Goal: Book appointment/travel/reservation

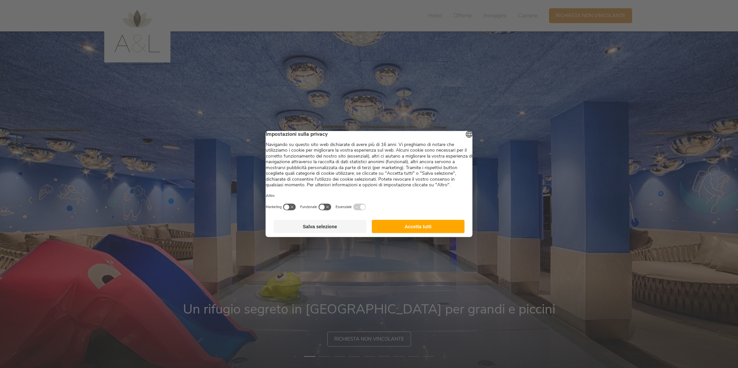
click at [416, 234] on button "Accetta tutti" at bounding box center [417, 226] width 93 height 13
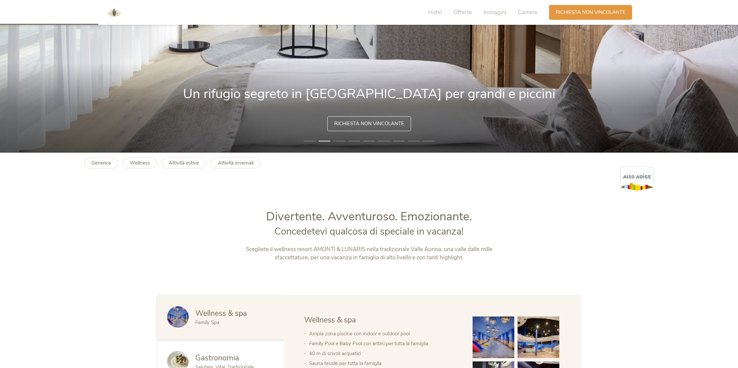
scroll to position [354, 0]
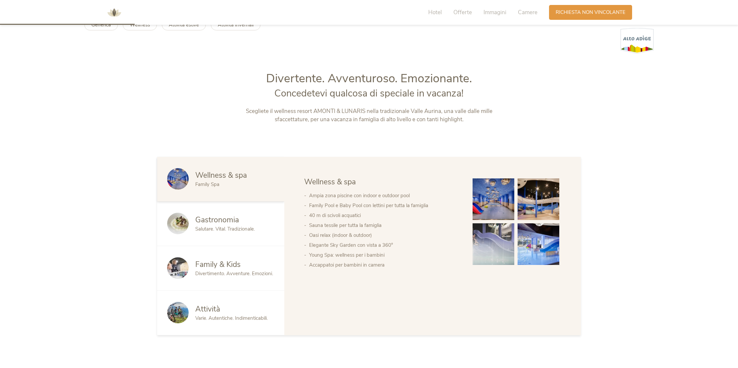
click at [230, 269] on span "Family & Kids" at bounding box center [217, 265] width 45 height 10
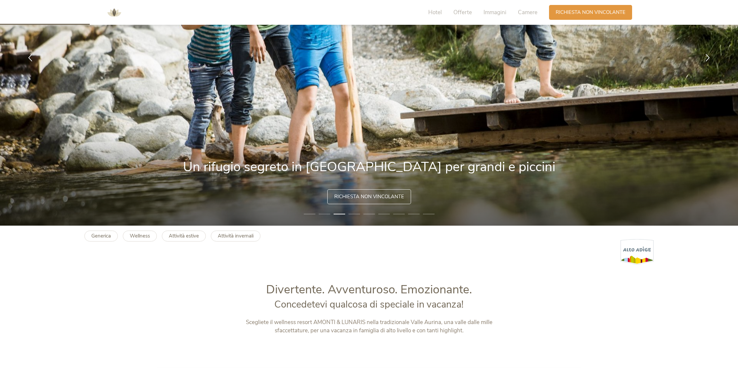
scroll to position [0, 0]
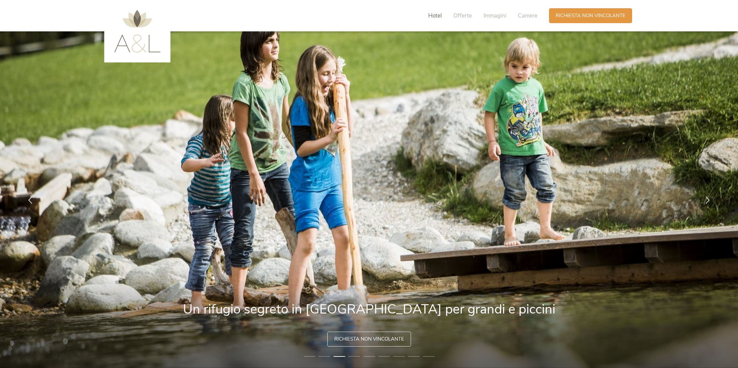
click at [430, 15] on span "Hotel" at bounding box center [435, 16] width 14 height 8
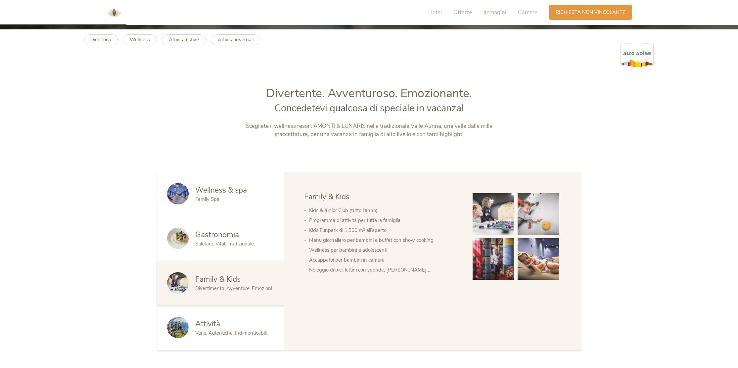
scroll to position [391, 0]
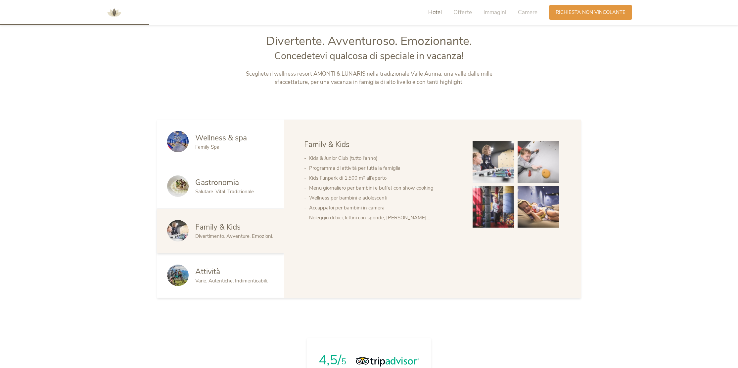
click at [244, 280] on span "Varie. Autentiche. Indimenticabili." at bounding box center [231, 281] width 72 height 7
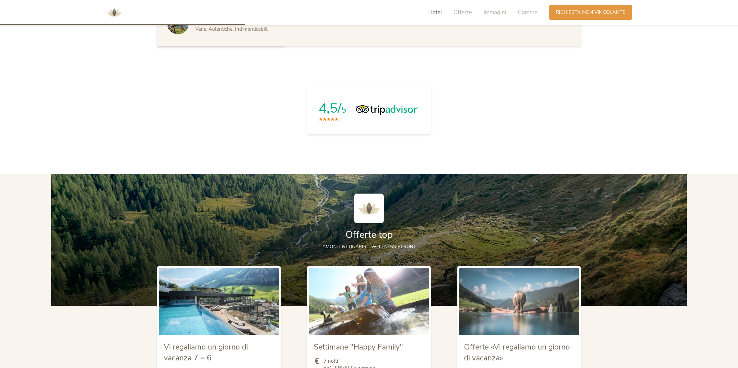
scroll to position [779, 0]
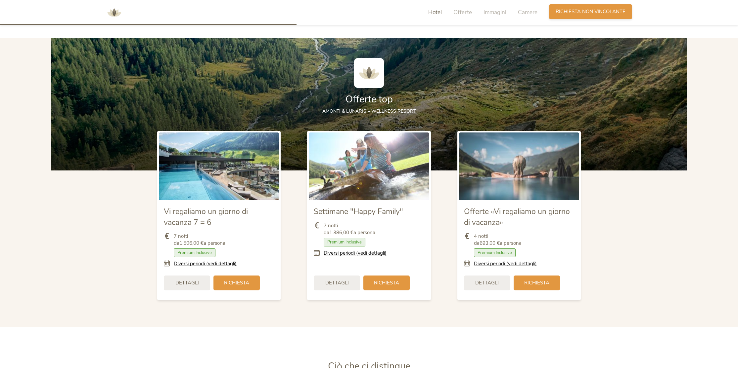
click at [591, 13] on span "Richiesta non vincolante" at bounding box center [590, 11] width 70 height 7
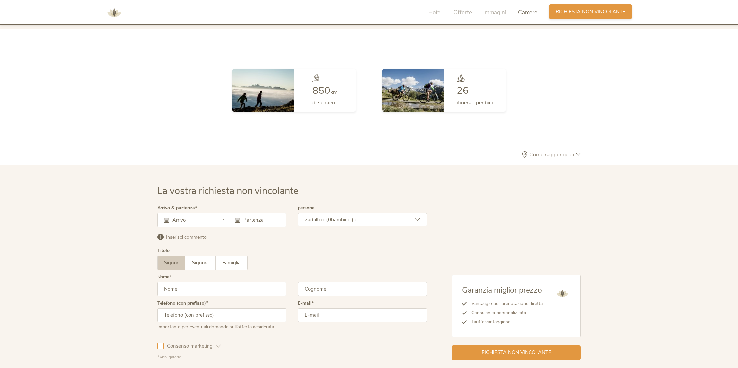
scroll to position [1938, 0]
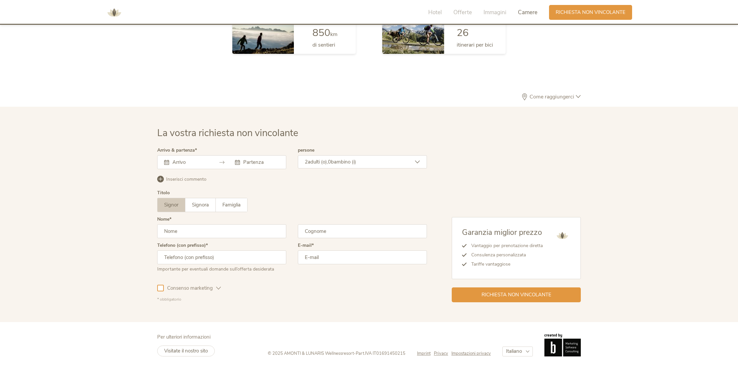
click at [191, 164] on input "text" at bounding box center [190, 162] width 38 height 7
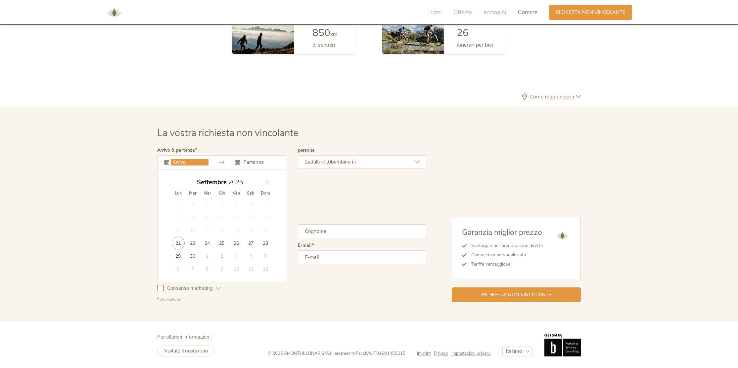
click at [268, 184] on icon at bounding box center [267, 182] width 5 height 5
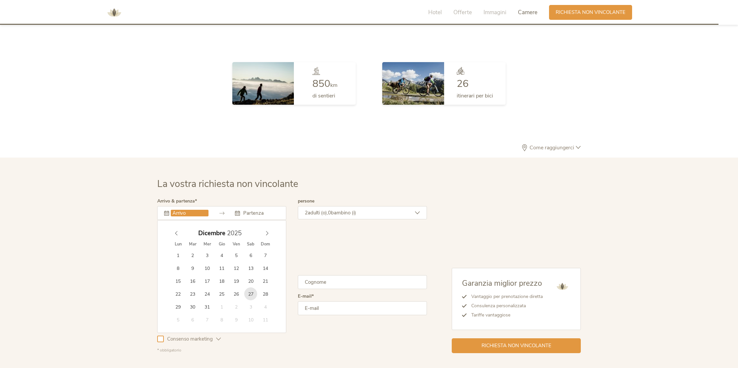
scroll to position [1886, 0]
type input "[DATE]"
type input "2026"
click at [265, 232] on icon at bounding box center [267, 234] width 5 height 5
type input "[DATE]"
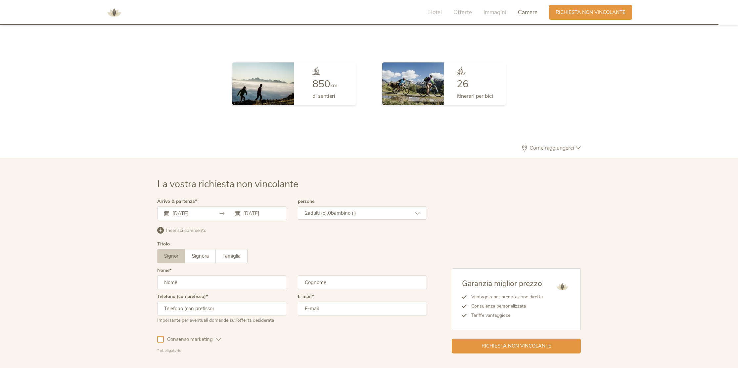
click at [356, 212] on span "bambino (i)" at bounding box center [343, 213] width 25 height 7
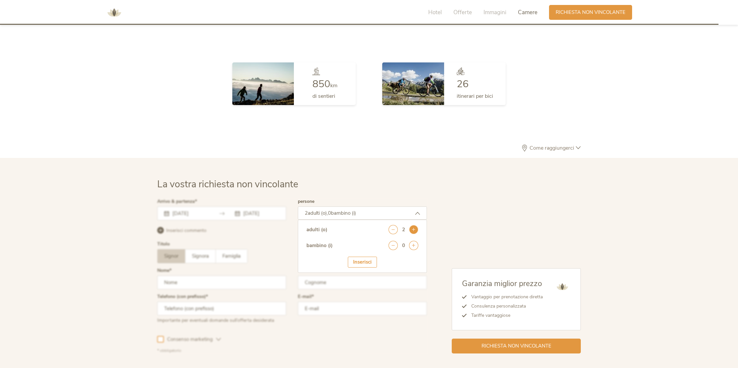
click at [411, 230] on icon at bounding box center [413, 229] width 9 height 9
click at [413, 246] on icon at bounding box center [413, 245] width 9 height 9
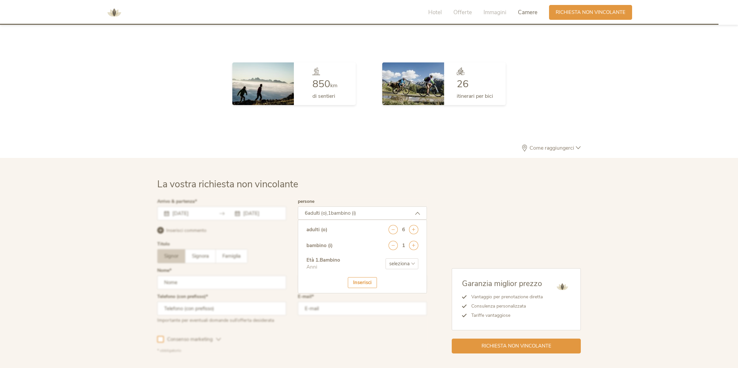
click at [407, 263] on select "seleziona 0 1 2 3 4 5 6 7 8 9 10 11 12 13 14 15 16 17" at bounding box center [401, 264] width 33 height 11
click at [385, 259] on select "seleziona 0 1 2 3 4 5 6 7 8 9 10 11 12 13 14 15 16 17" at bounding box center [401, 264] width 33 height 11
click at [405, 262] on select "seleziona 0 1 2 3 4 5 6 7 8 9 10 11 12 13 14 15 16 17" at bounding box center [401, 264] width 33 height 11
select select "2"
click at [385, 259] on select "seleziona 0 1 2 3 4 5 6 7 8 9 10 11 12 13 14 15 16 17" at bounding box center [401, 264] width 33 height 11
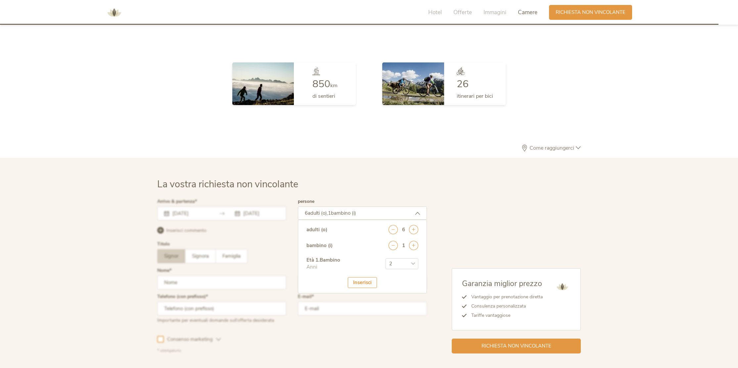
click at [364, 282] on div "Inserisci" at bounding box center [362, 283] width 29 height 11
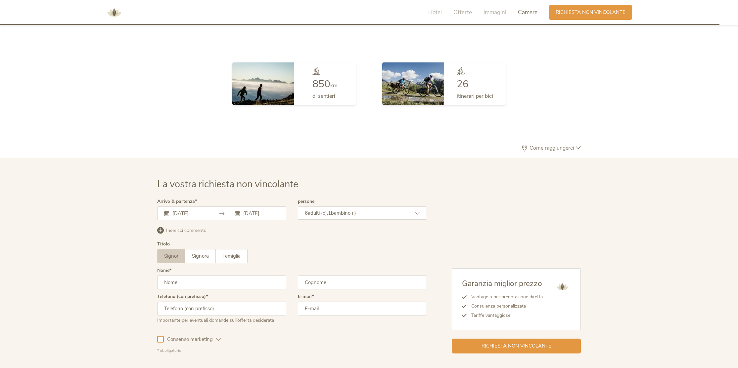
scroll to position [1938, 0]
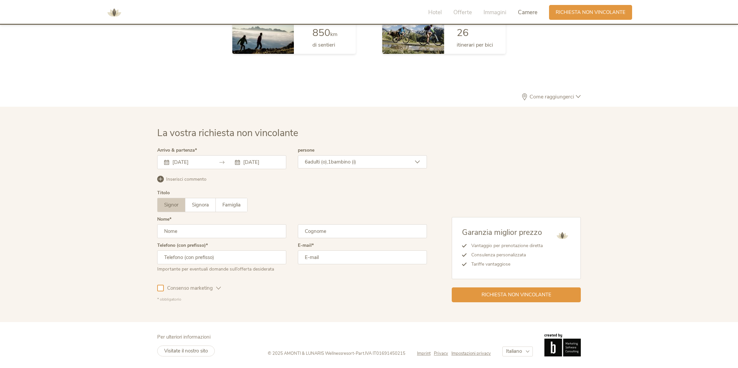
click at [247, 233] on input "text" at bounding box center [221, 232] width 129 height 14
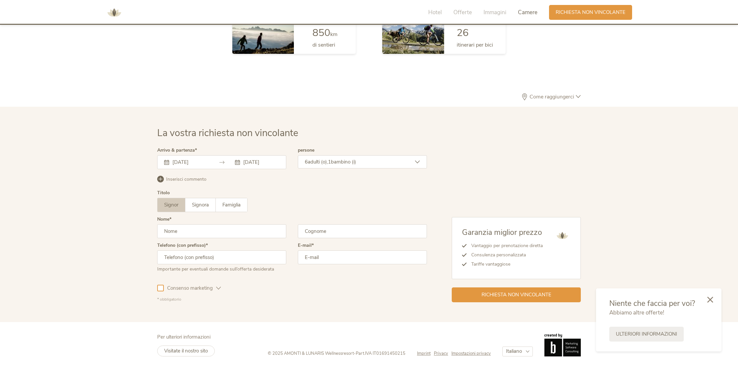
type input "[PERSON_NAME]"
type input "cresci"
type input "3333605161"
type input "[EMAIL_ADDRESS][DOMAIN_NAME]"
click at [164, 291] on span "Consenso marketing" at bounding box center [190, 288] width 52 height 7
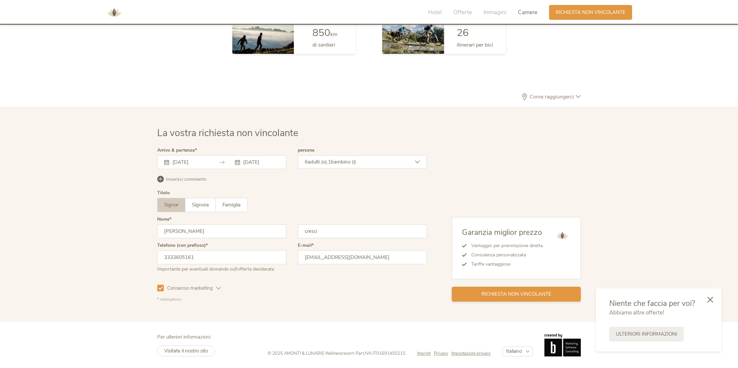
click at [518, 294] on span "Richiesta non vincolante" at bounding box center [516, 294] width 70 height 7
